Goal: Transaction & Acquisition: Obtain resource

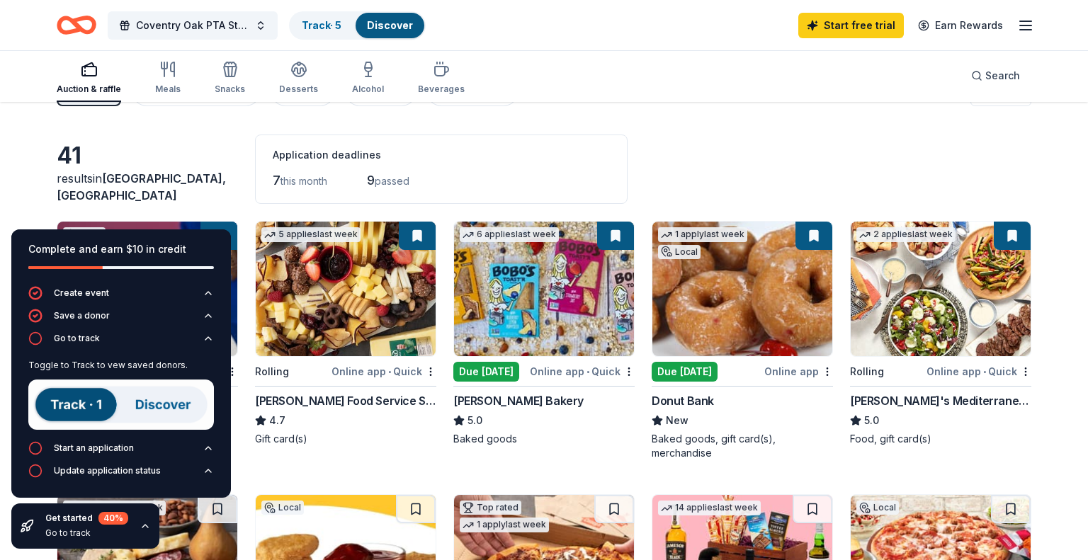
scroll to position [31, 0]
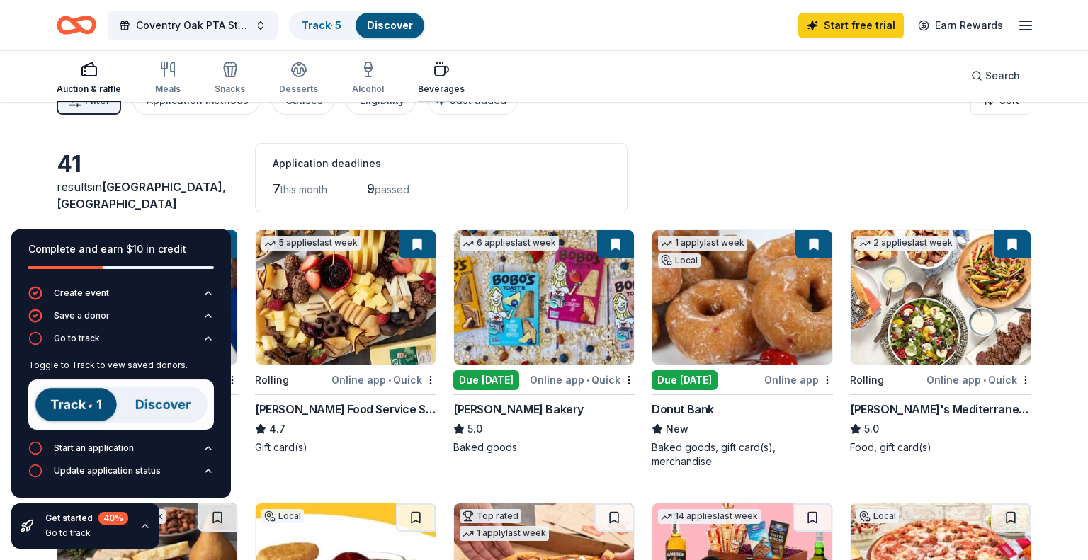
click at [453, 84] on div "Beverages" at bounding box center [441, 89] width 47 height 11
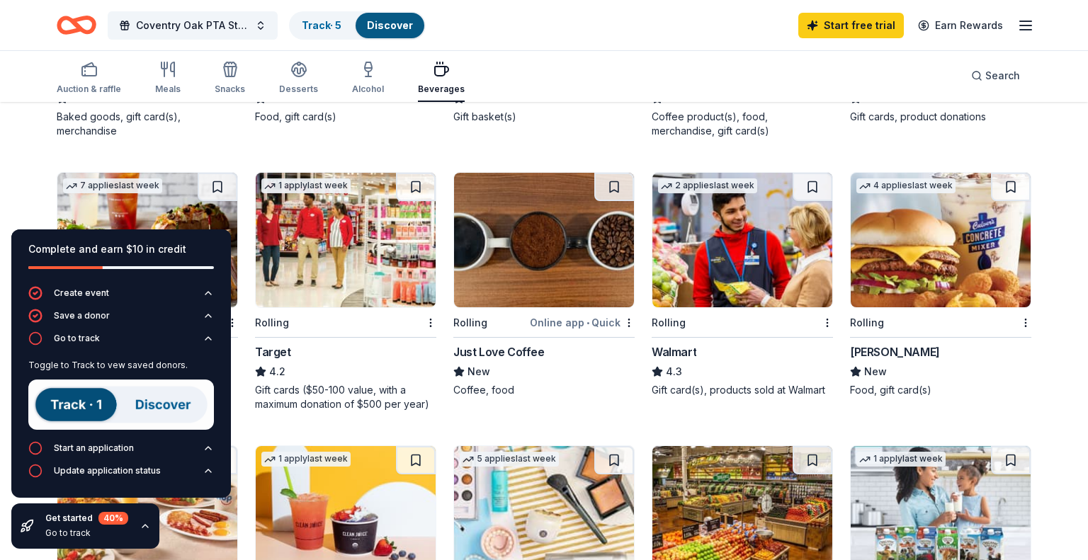
scroll to position [365, 0]
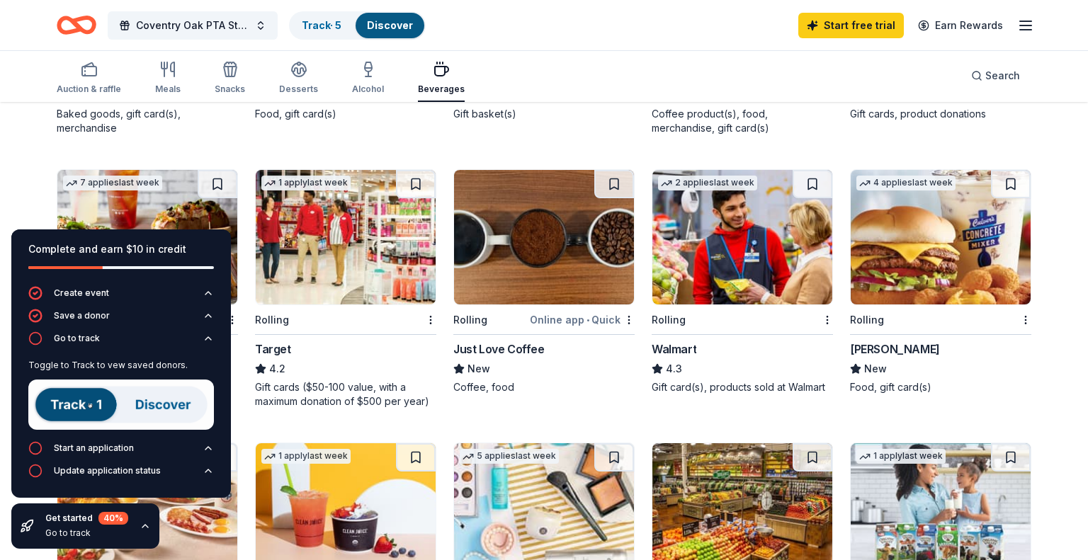
click at [746, 250] on img at bounding box center [742, 237] width 180 height 135
click at [1034, 27] on icon "button" at bounding box center [1025, 25] width 17 height 17
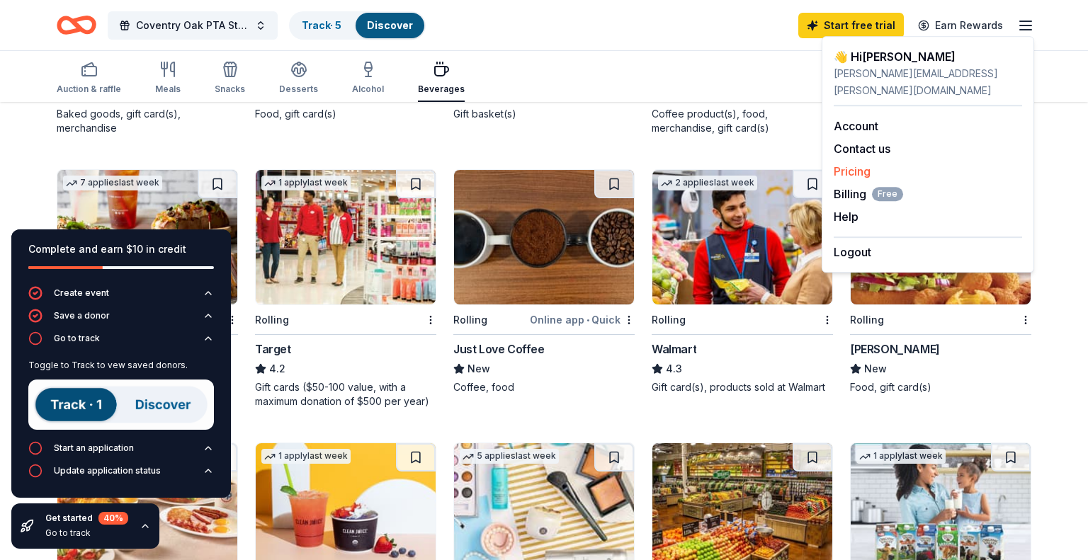
click at [863, 164] on link "Pricing" at bounding box center [852, 171] width 37 height 14
click at [861, 164] on link "Pricing" at bounding box center [852, 171] width 37 height 14
click at [860, 186] on span "Billing Free" at bounding box center [868, 194] width 69 height 17
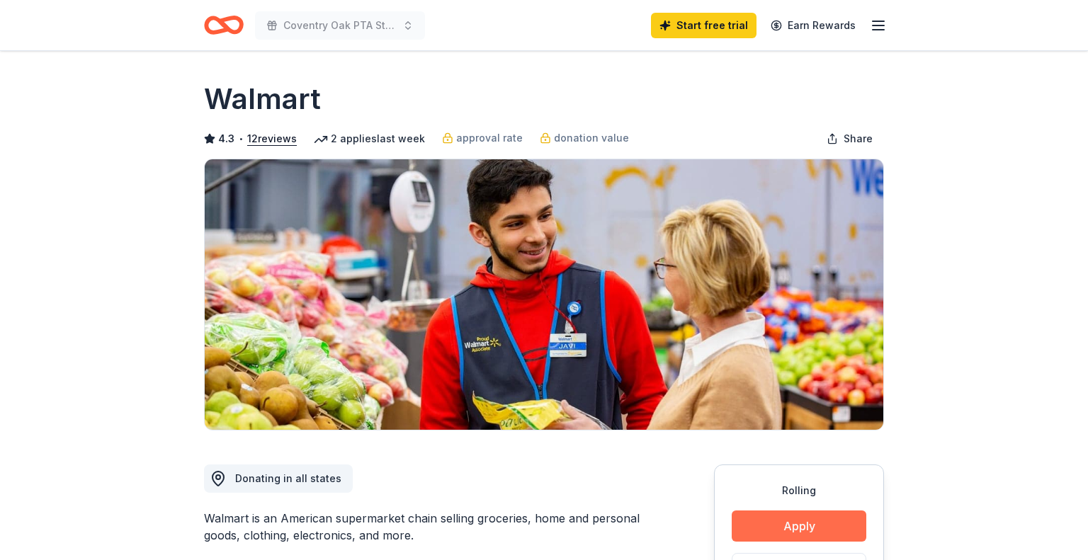
click at [840, 523] on button "Apply" at bounding box center [799, 526] width 135 height 31
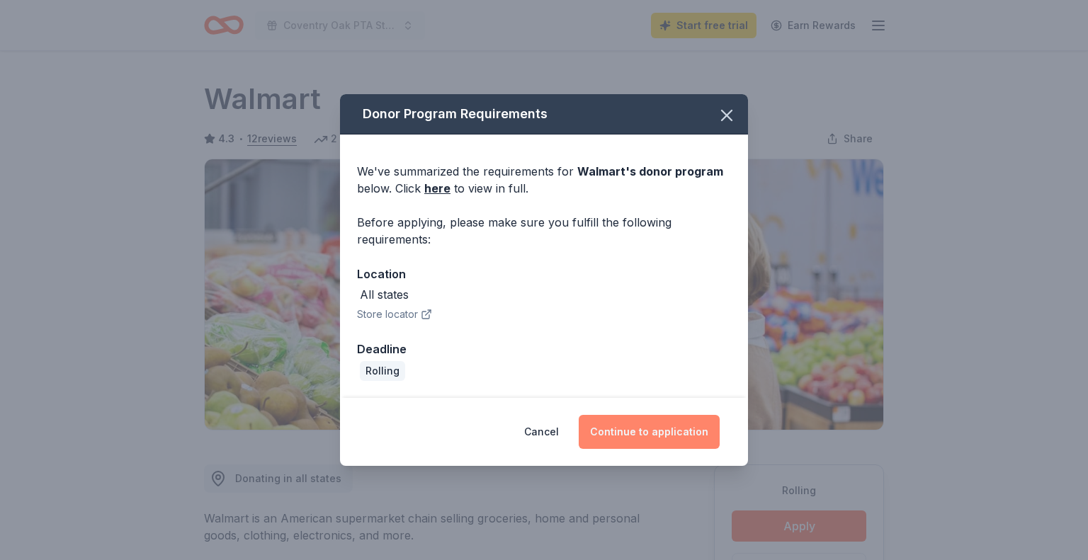
click at [624, 428] on button "Continue to application" at bounding box center [649, 432] width 141 height 34
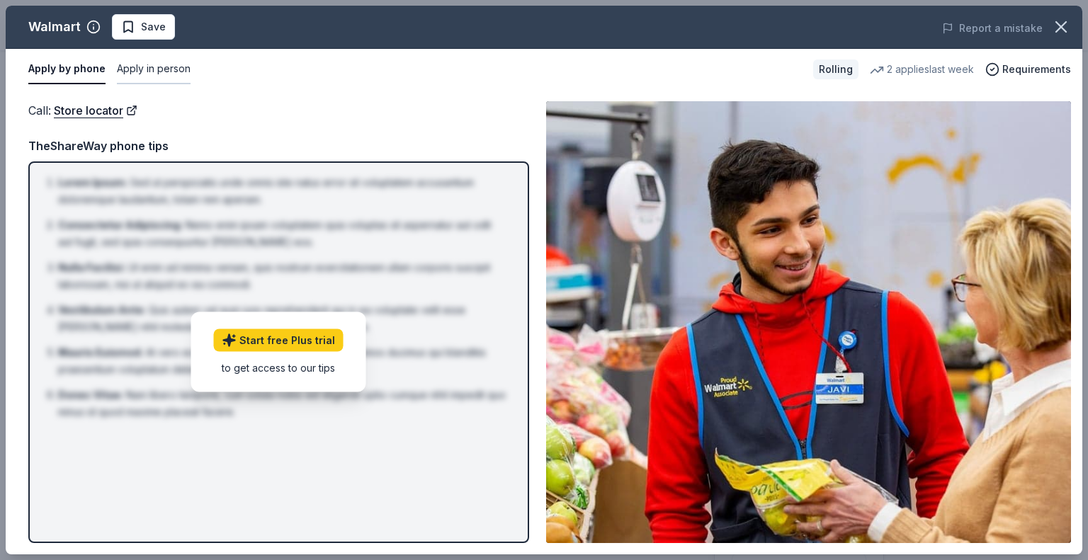
click at [157, 74] on button "Apply in person" at bounding box center [154, 70] width 74 height 30
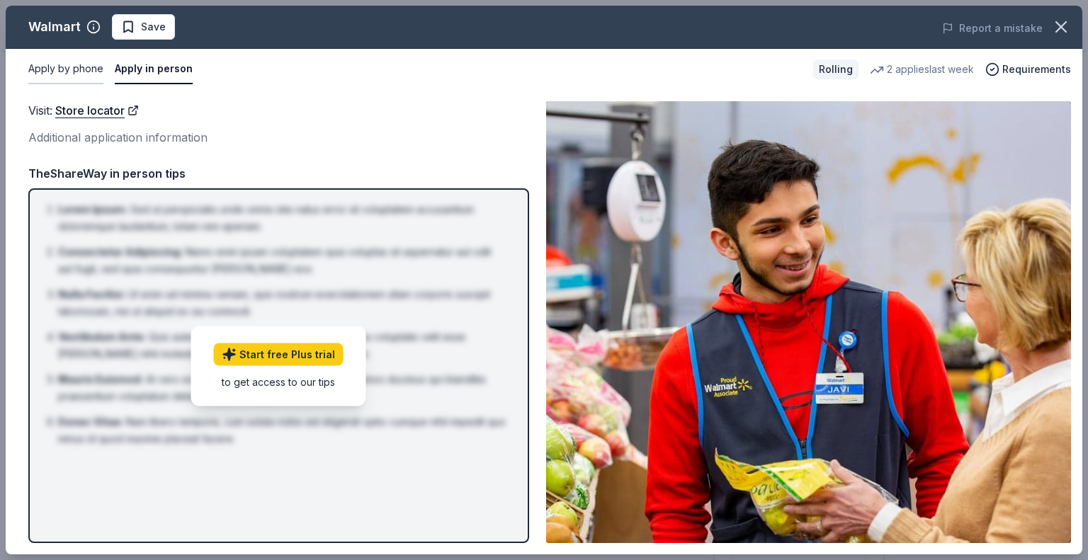
click at [77, 69] on button "Apply by phone" at bounding box center [65, 70] width 75 height 30
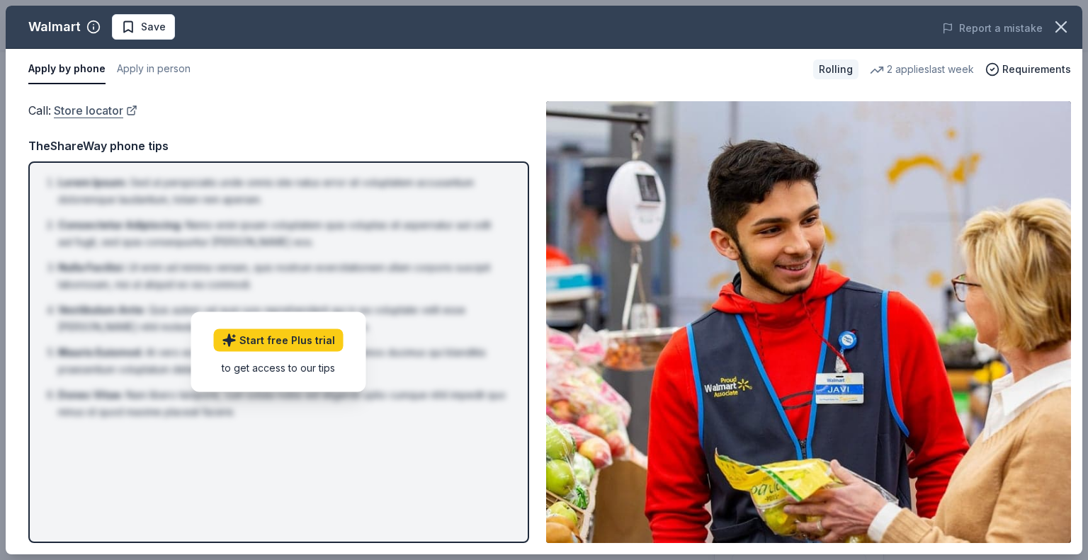
click at [85, 117] on link "Store locator" at bounding box center [96, 110] width 84 height 18
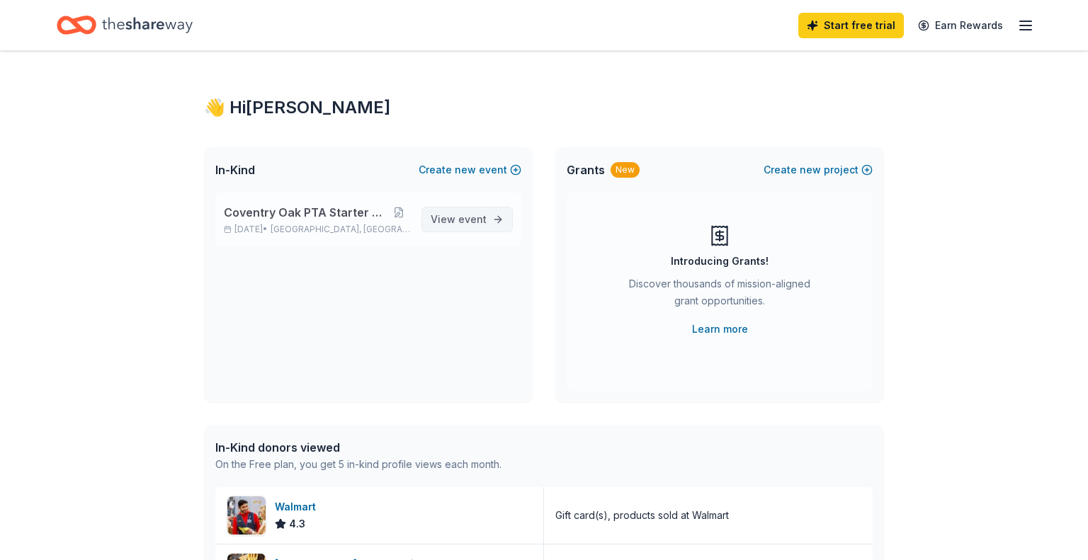
click at [499, 218] on link "View event" at bounding box center [467, 220] width 91 height 26
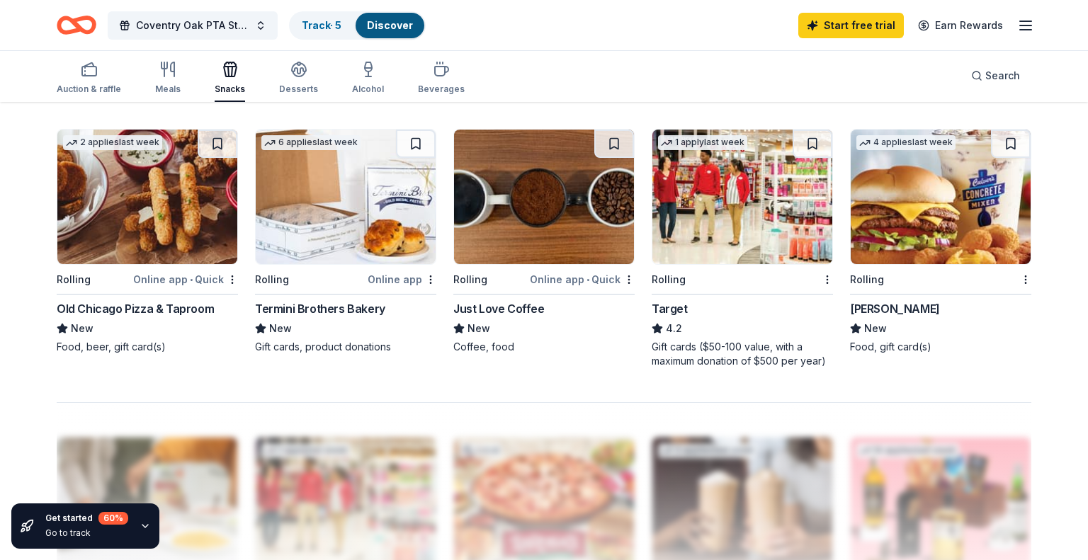
scroll to position [933, 0]
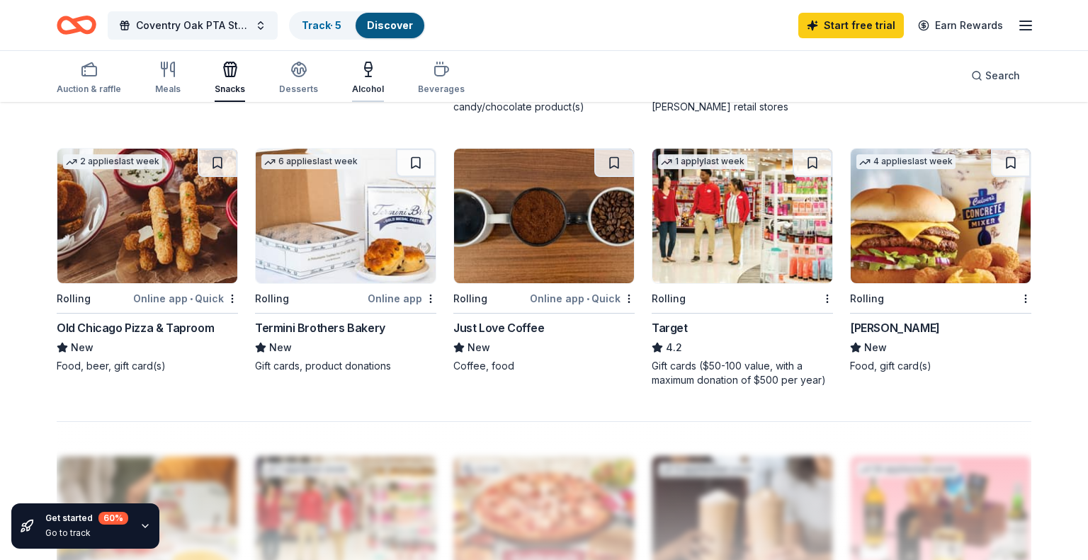
click at [361, 87] on div "Alcohol" at bounding box center [368, 89] width 32 height 11
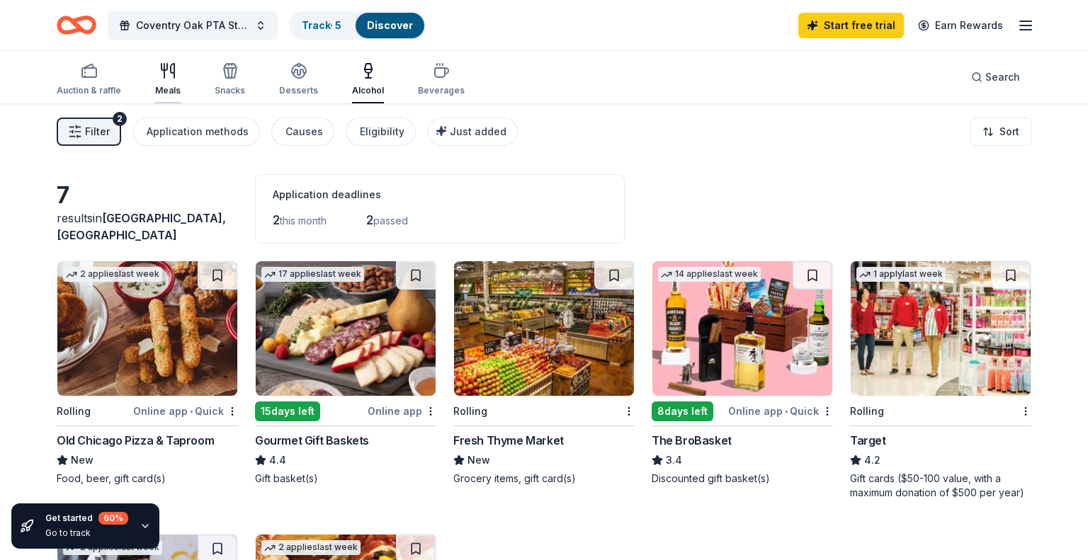
click at [164, 81] on div "Meals" at bounding box center [168, 79] width 26 height 34
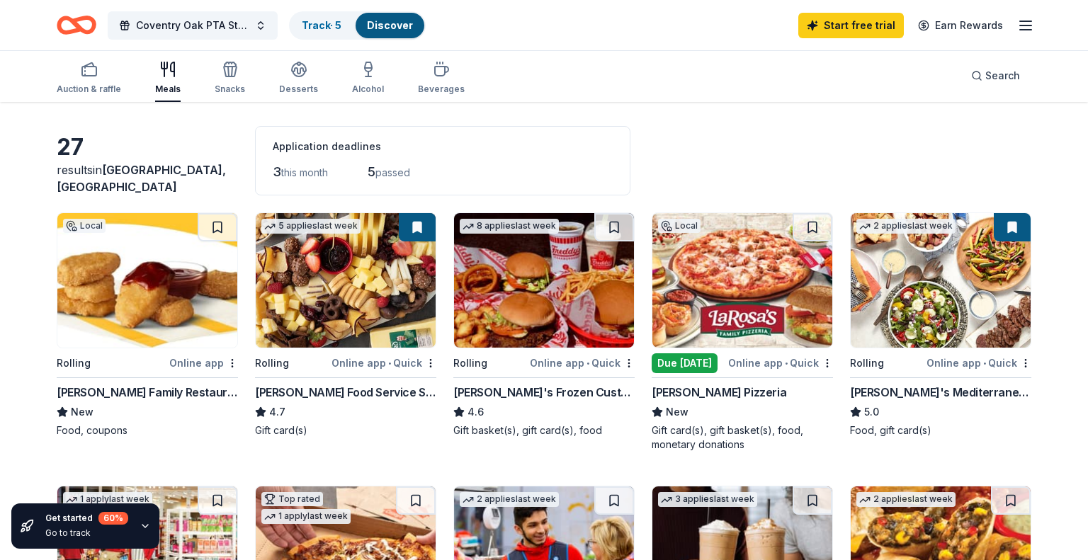
scroll to position [57, 0]
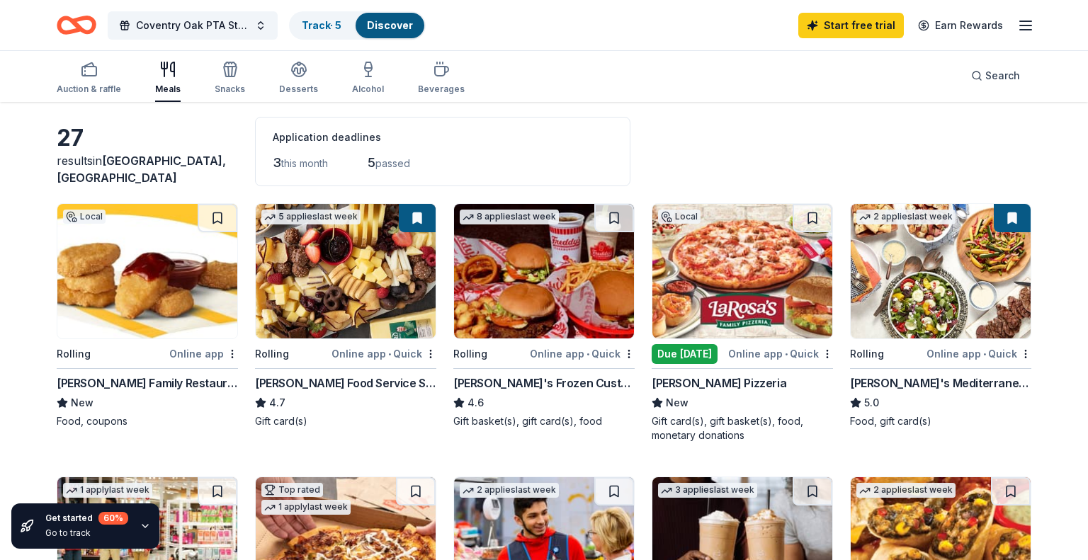
click at [199, 315] on img at bounding box center [147, 271] width 180 height 135
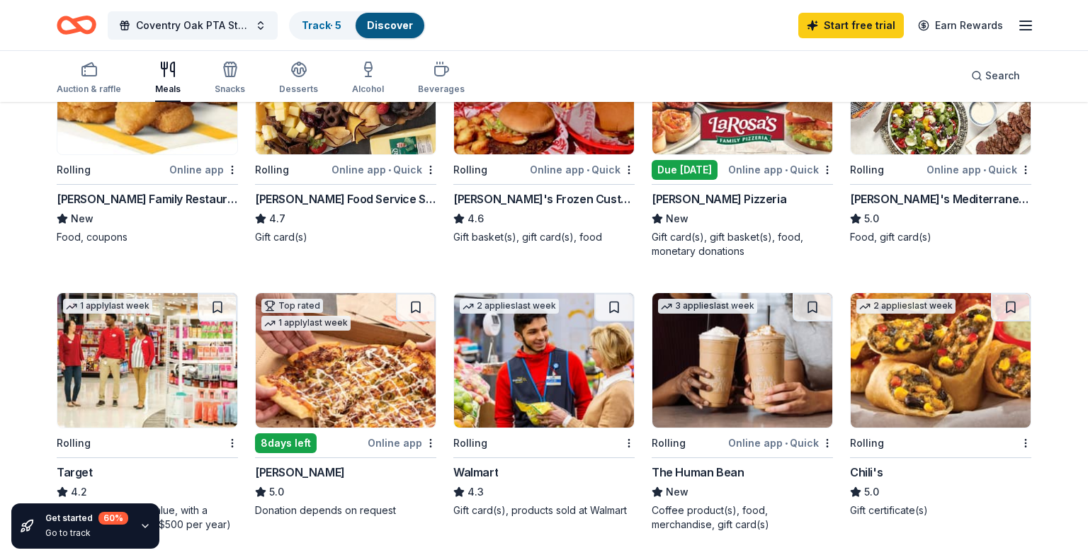
scroll to position [254, 0]
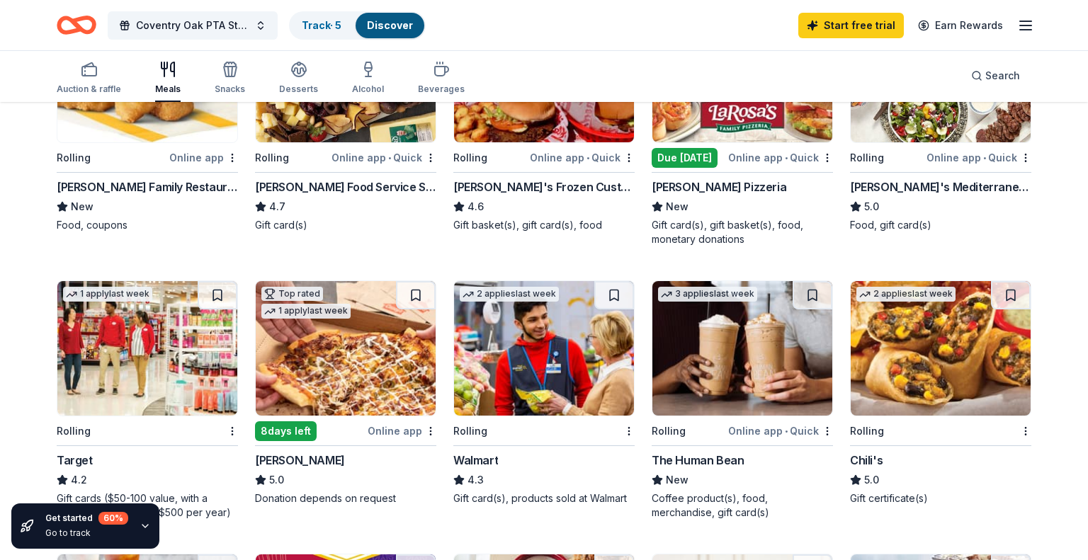
click at [747, 364] on img at bounding box center [742, 348] width 180 height 135
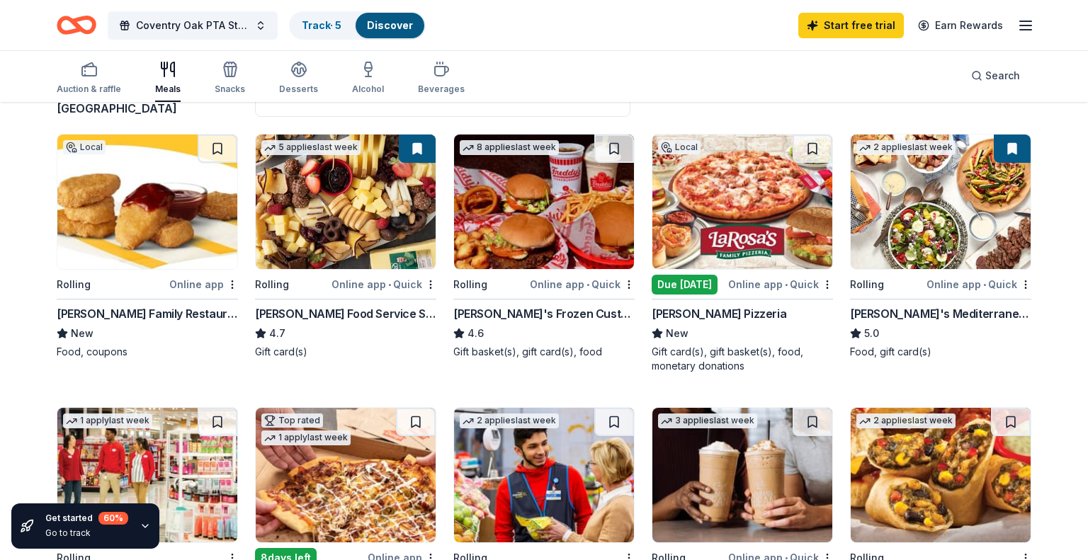
scroll to position [125, 0]
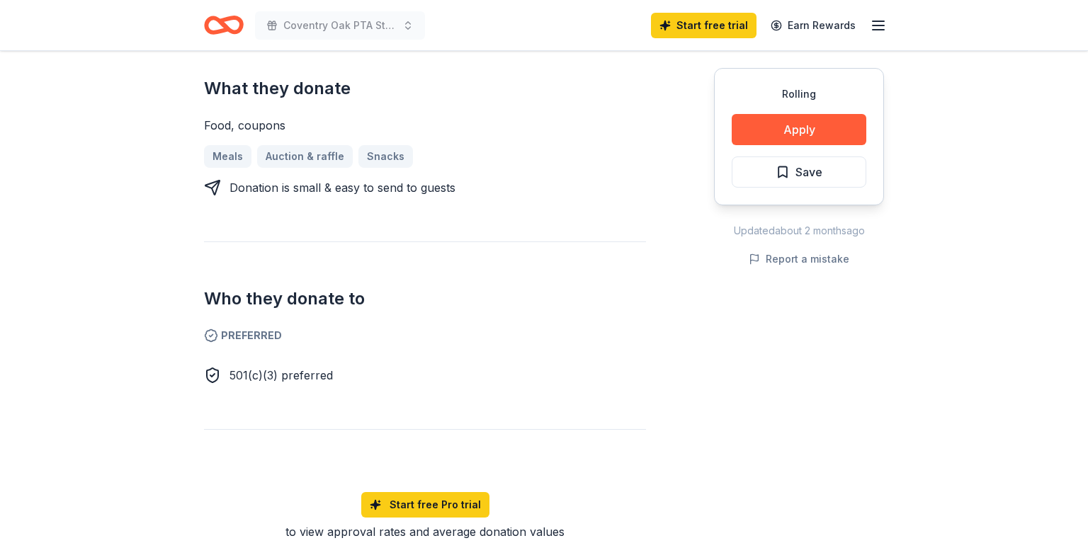
scroll to position [606, 0]
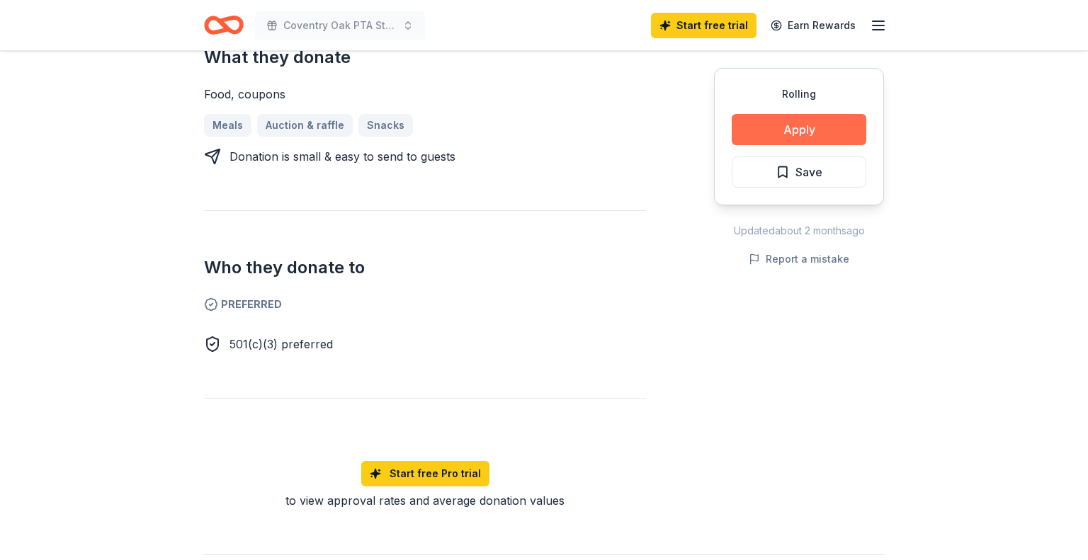
click at [819, 137] on button "Apply" at bounding box center [799, 129] width 135 height 31
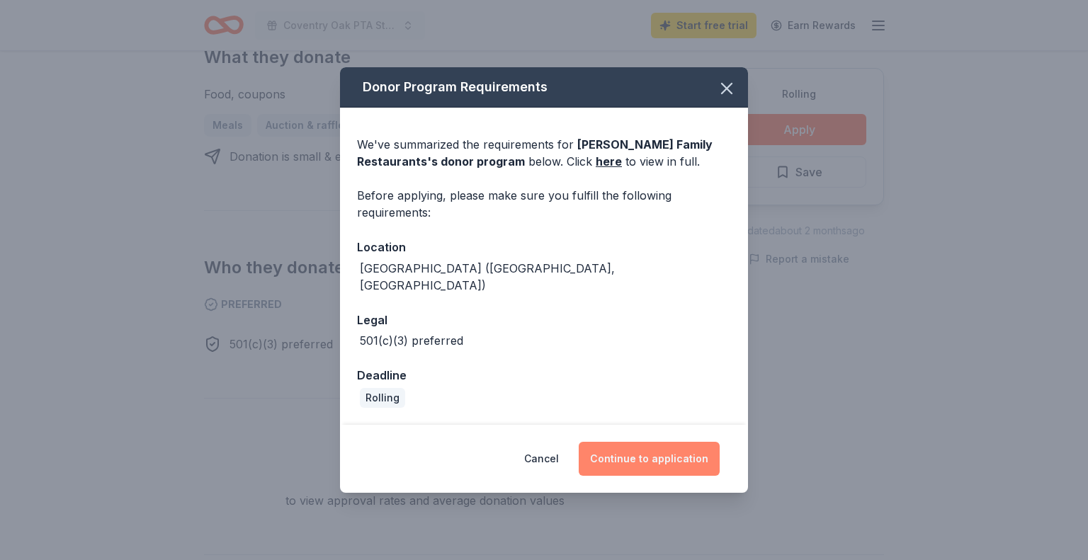
click at [668, 446] on button "Continue to application" at bounding box center [649, 459] width 141 height 34
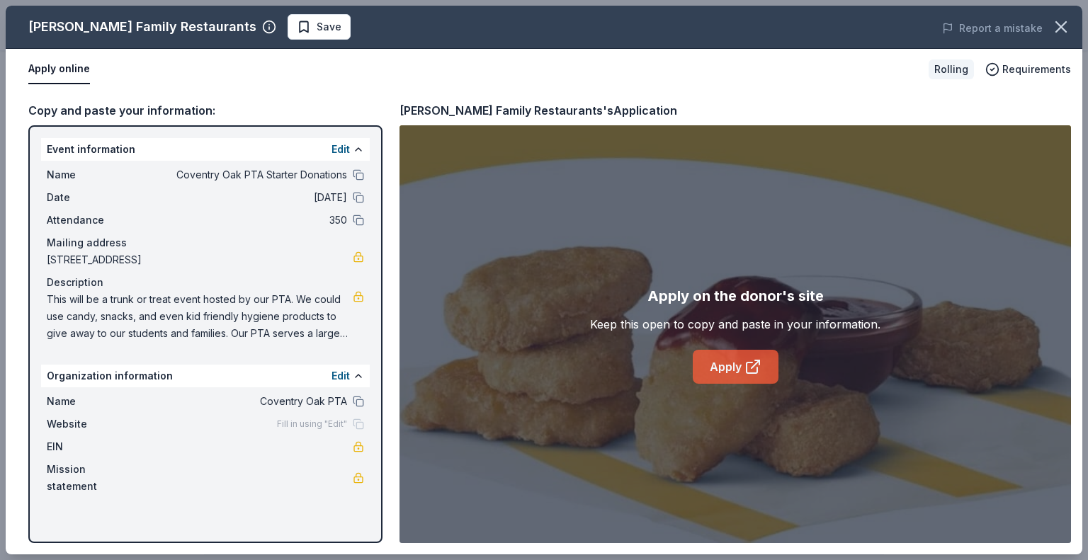
click at [753, 368] on icon at bounding box center [753, 366] width 17 height 17
click at [1054, 29] on icon "button" at bounding box center [1061, 27] width 20 height 20
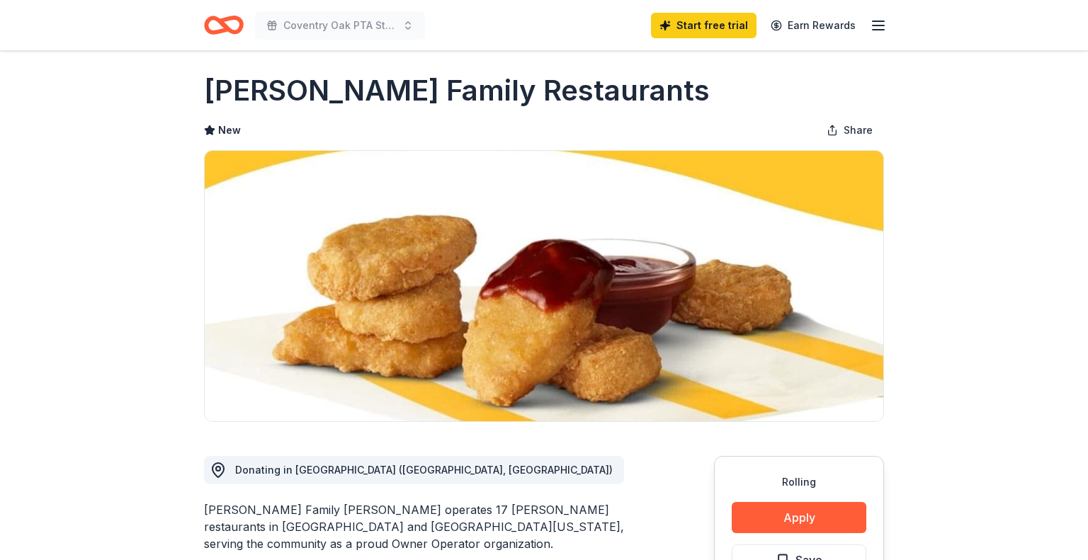
scroll to position [0, 0]
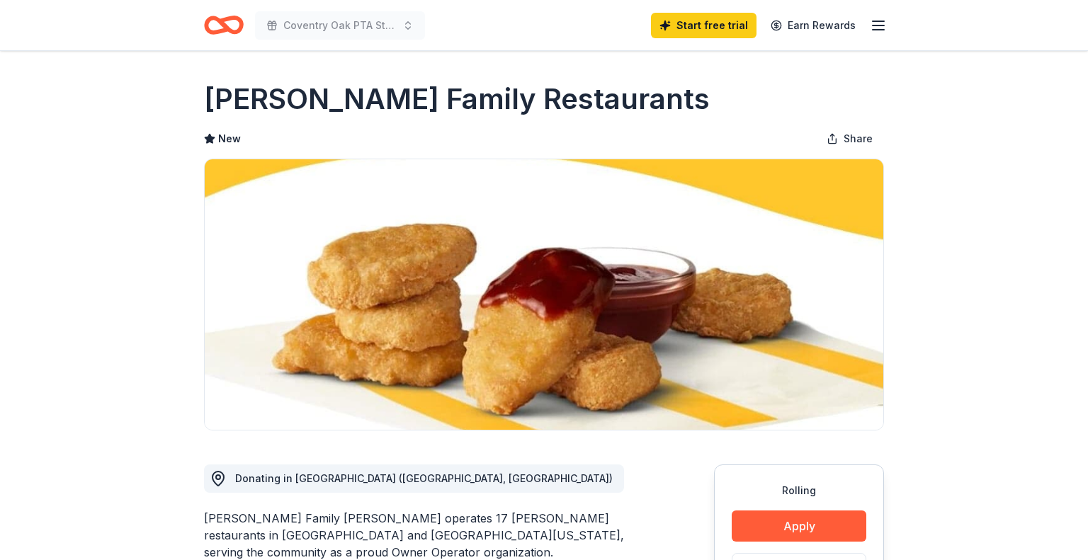
click at [216, 22] on icon "Home" at bounding box center [224, 25] width 40 height 33
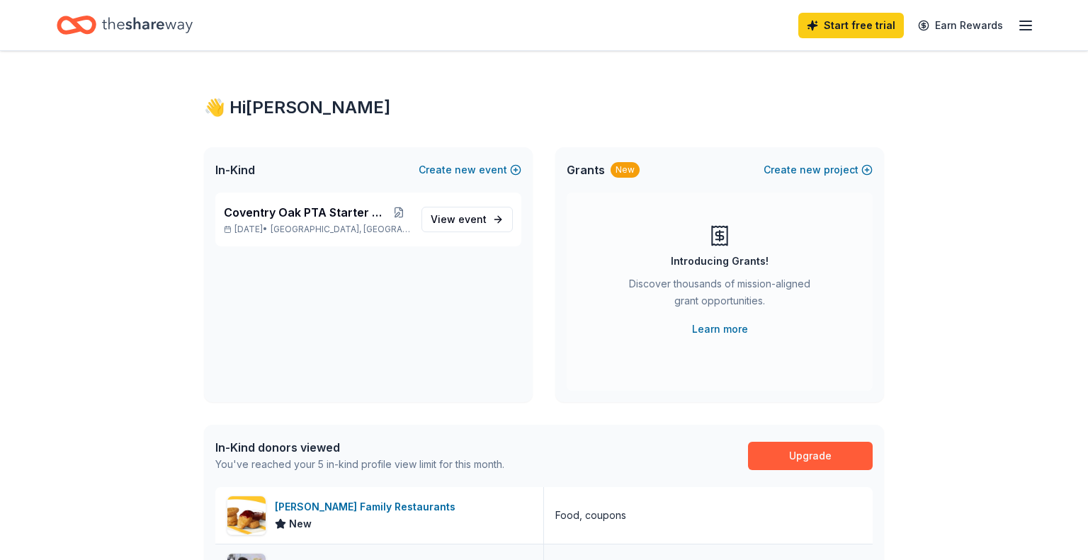
scroll to position [261, 0]
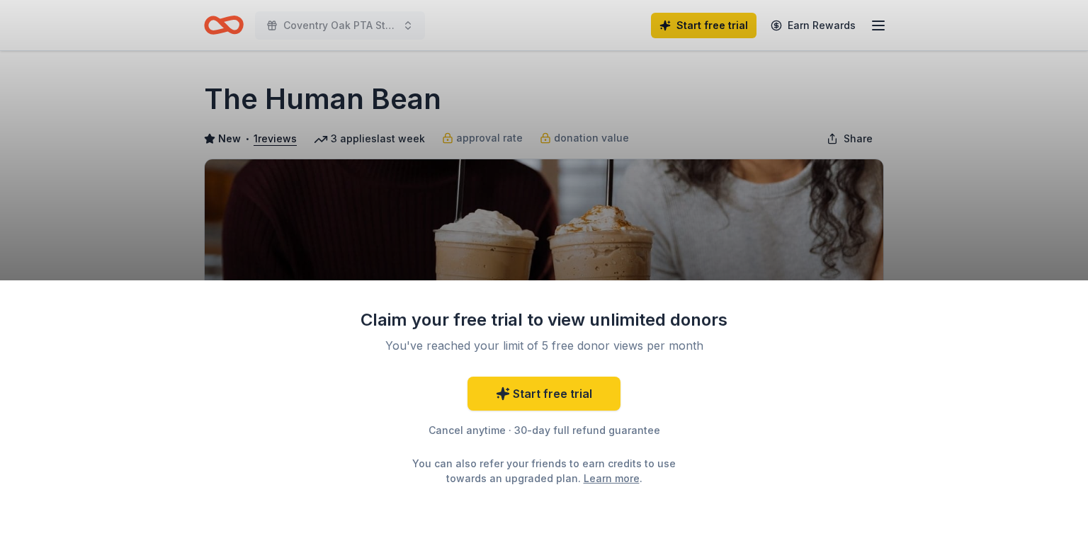
click at [953, 202] on div "Claim your free trial to view unlimited donors You've reached your limit of 5 f…" at bounding box center [544, 280] width 1088 height 560
click at [527, 397] on link "Start free trial" at bounding box center [544, 394] width 153 height 34
